Goal: Information Seeking & Learning: Learn about a topic

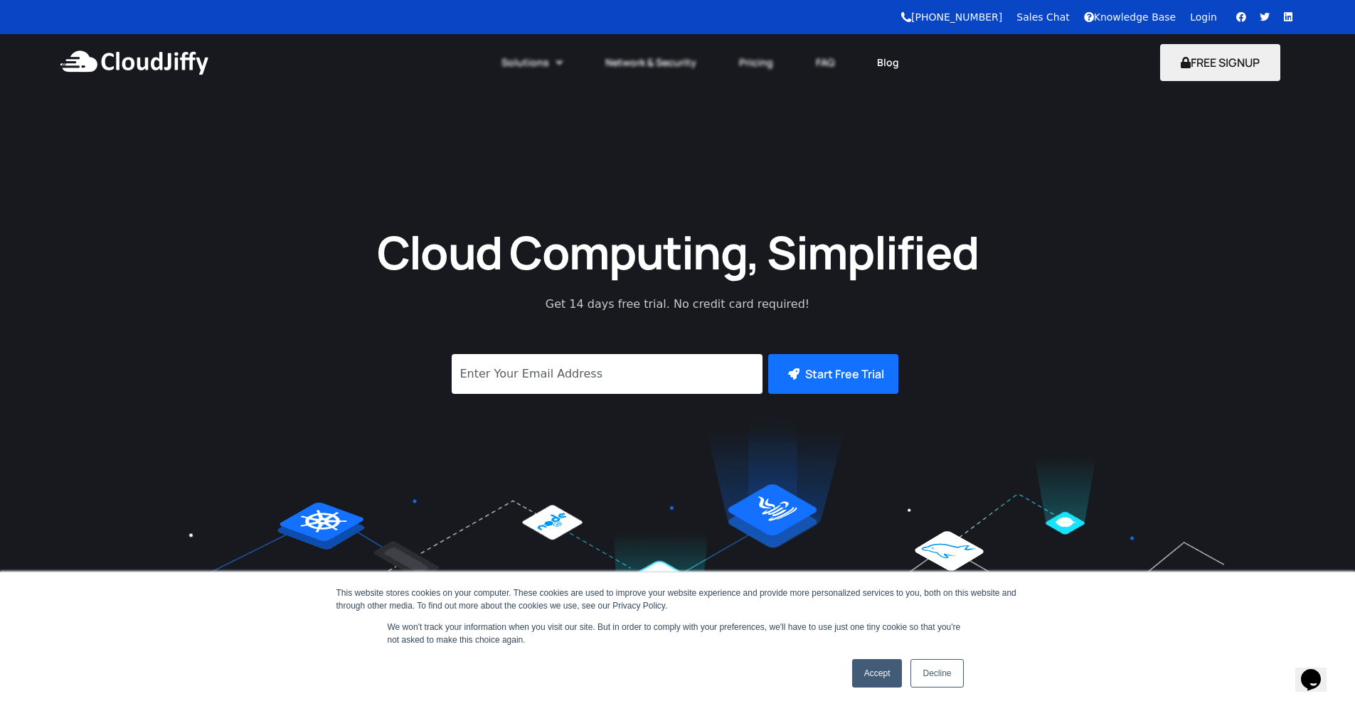
click at [876, 64] on link "Blog" at bounding box center [888, 62] width 65 height 31
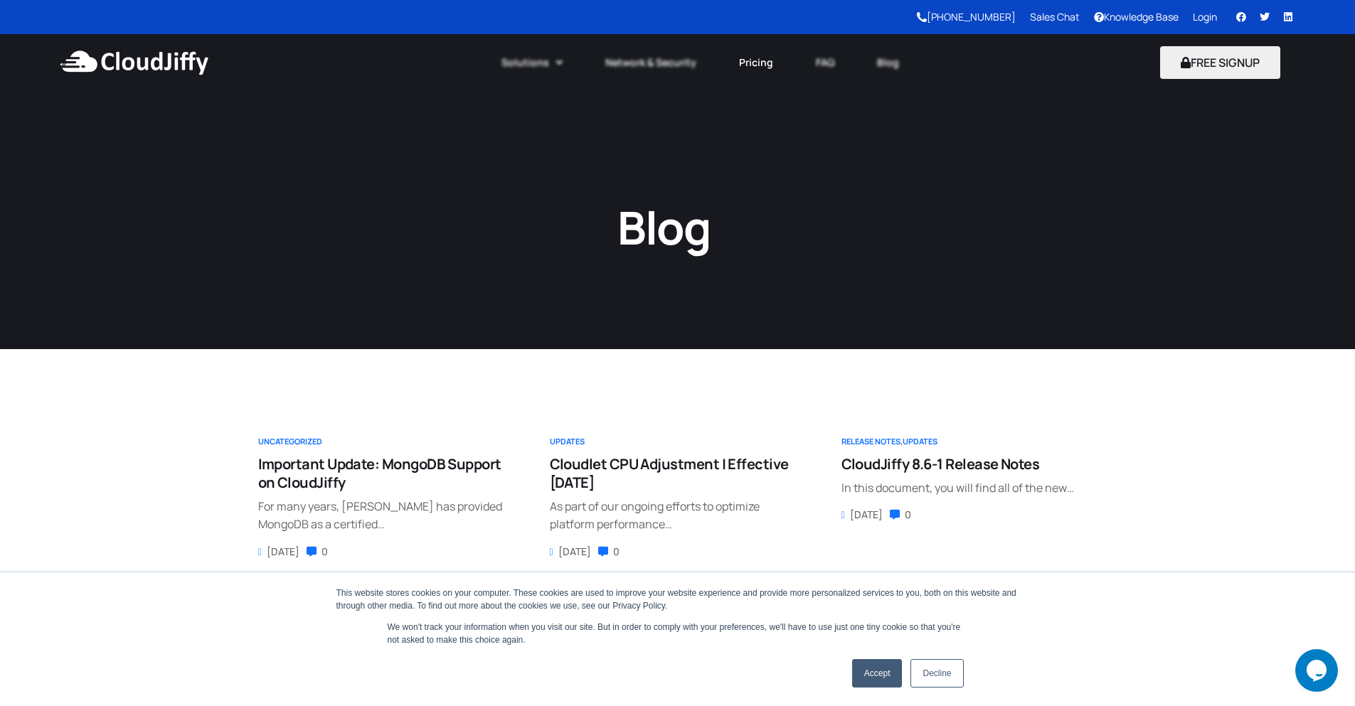
click at [755, 68] on link "Pricing" at bounding box center [756, 62] width 77 height 31
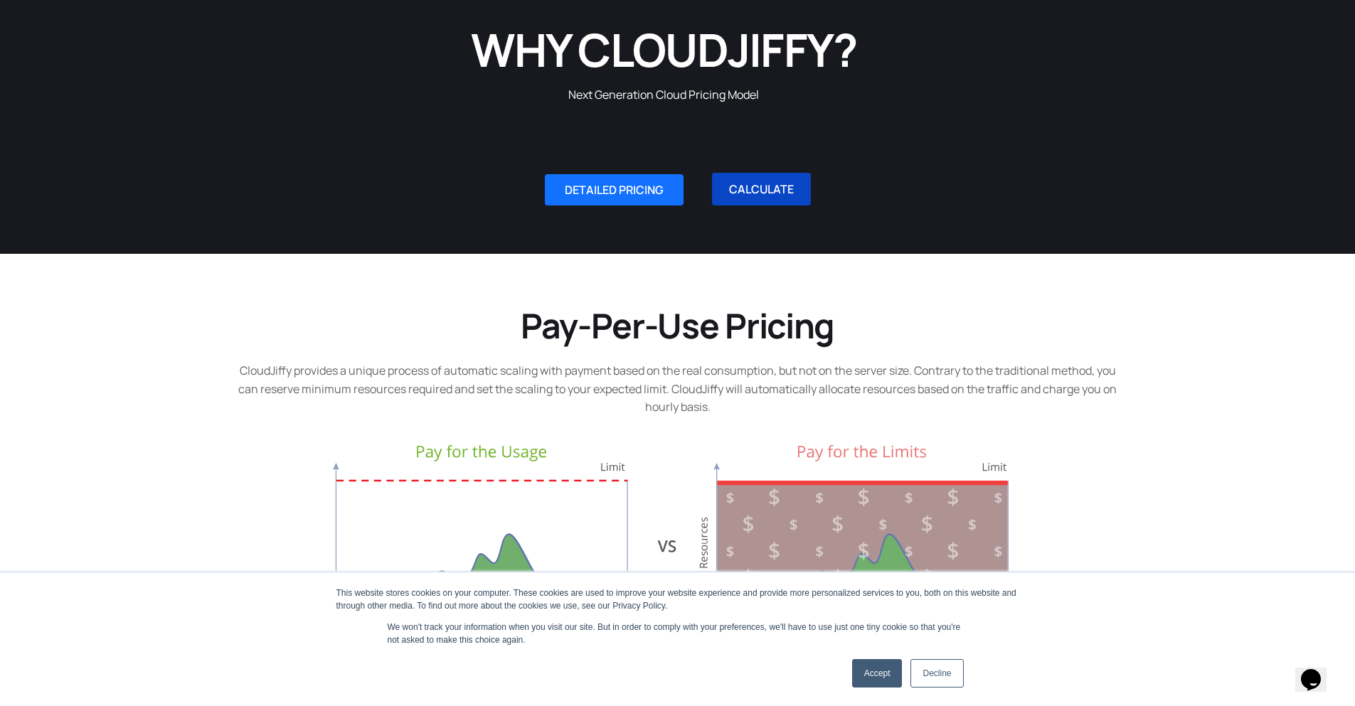
scroll to position [171, 0]
